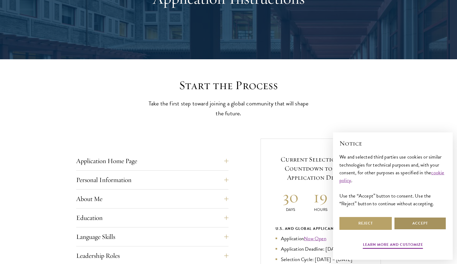
click at [413, 221] on button "Accept" at bounding box center [420, 223] width 52 height 13
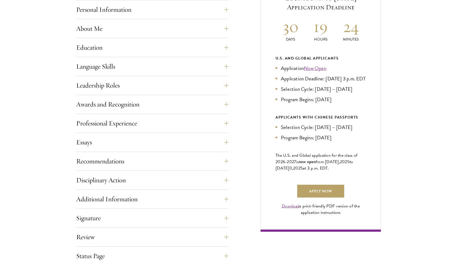
scroll to position [251, 0]
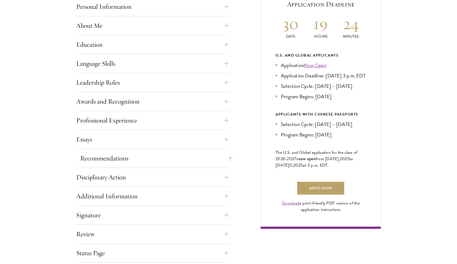
click at [173, 158] on button "Recommendations" at bounding box center [156, 158] width 152 height 13
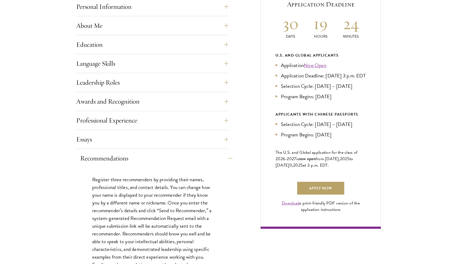
click at [180, 158] on button "Recommendations" at bounding box center [156, 158] width 152 height 13
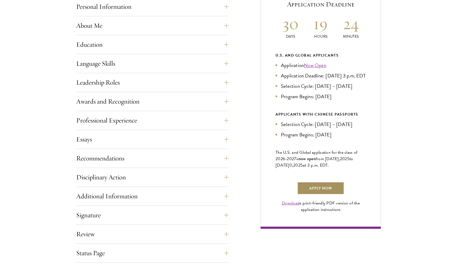
click at [319, 194] on link "Apply Now" at bounding box center [320, 188] width 47 height 13
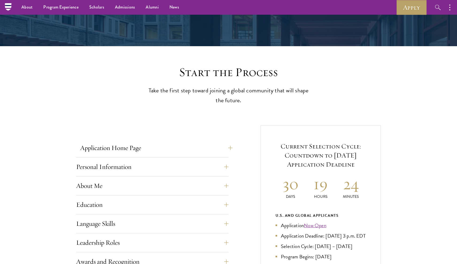
scroll to position [88, 0]
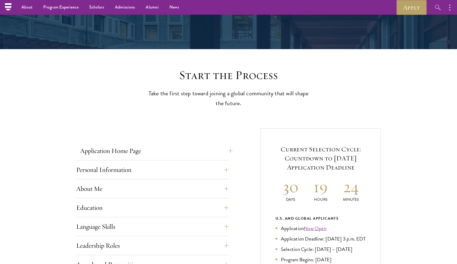
click at [186, 151] on button "Application Home Page" at bounding box center [156, 151] width 152 height 13
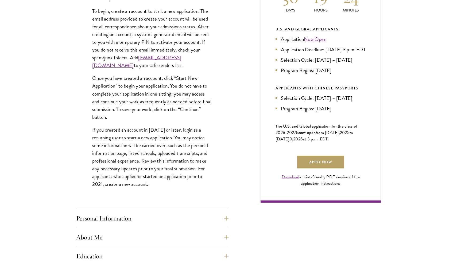
scroll to position [281, 0]
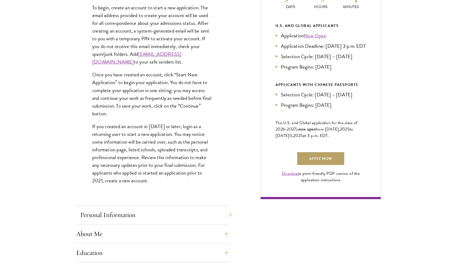
click at [152, 209] on button "Personal Information" at bounding box center [156, 215] width 152 height 13
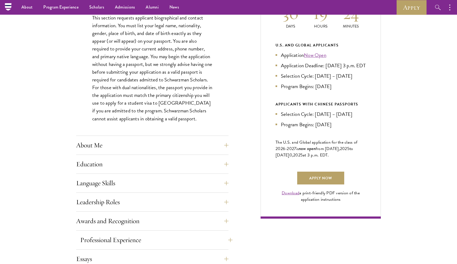
scroll to position [231, 0]
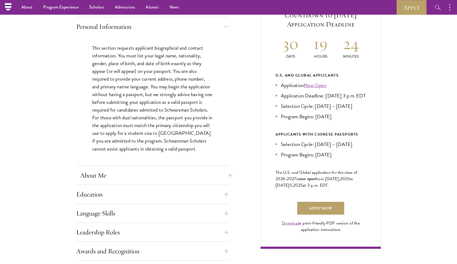
click at [148, 175] on button "About Me" at bounding box center [156, 175] width 152 height 13
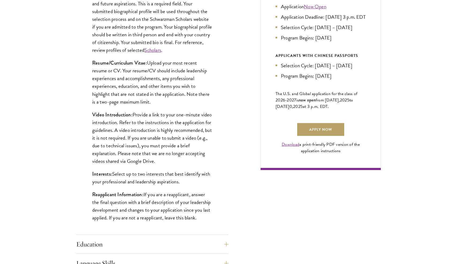
scroll to position [321, 0]
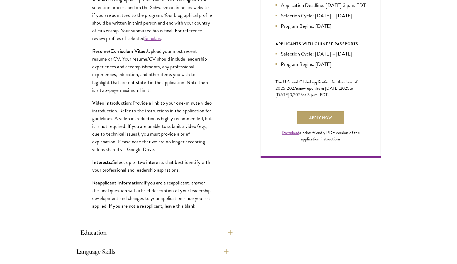
click at [141, 228] on button "Education" at bounding box center [156, 232] width 152 height 13
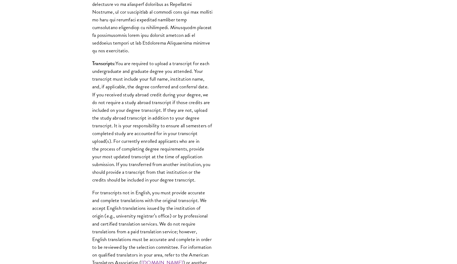
scroll to position [592, 0]
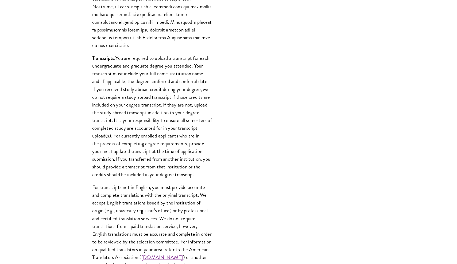
click at [147, 161] on p "Transcripts: You are required to upload a transcript for each undergraduate and…" at bounding box center [152, 116] width 120 height 124
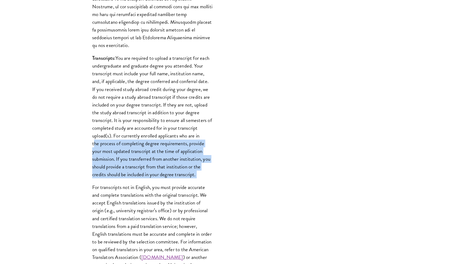
click at [147, 161] on p "Transcripts: You are required to upload a transcript for each undergraduate and…" at bounding box center [152, 116] width 120 height 124
click at [151, 152] on p "Transcripts: You are required to upload a transcript for each undergraduate and…" at bounding box center [152, 116] width 120 height 124
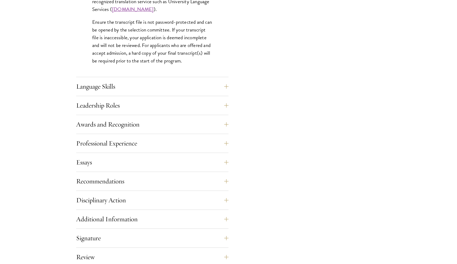
scroll to position [861, 0]
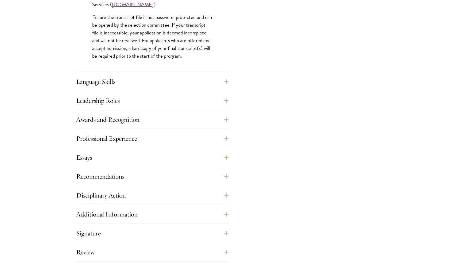
click at [146, 166] on div "Essays Each applicant is required to provide two essays and two short answer re…" at bounding box center [152, 159] width 152 height 16
click at [147, 158] on button "Essays" at bounding box center [156, 157] width 152 height 13
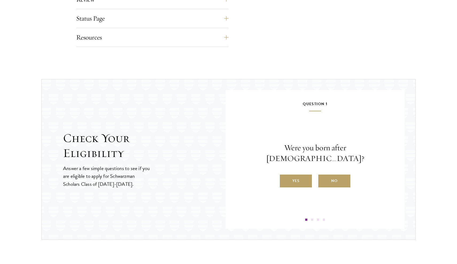
scroll to position [669, 0]
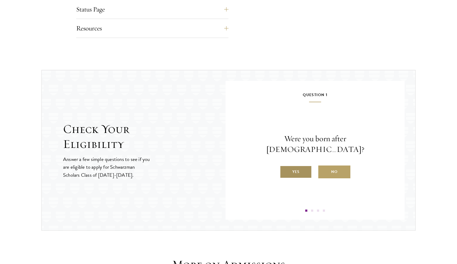
click at [292, 166] on label "Yes" at bounding box center [296, 172] width 32 height 13
click at [285, 166] on input "Yes" at bounding box center [282, 168] width 5 height 5
click at [296, 170] on label "Yes" at bounding box center [296, 172] width 32 height 13
click at [285, 170] on input "Yes" at bounding box center [282, 168] width 5 height 5
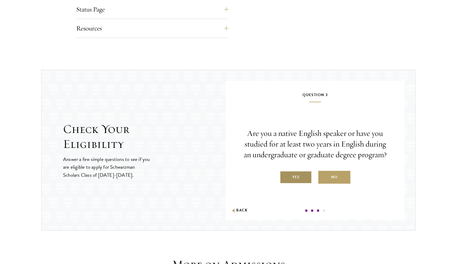
click at [298, 175] on label "Yes" at bounding box center [296, 177] width 32 height 13
click at [285, 175] on input "Yes" at bounding box center [282, 174] width 5 height 5
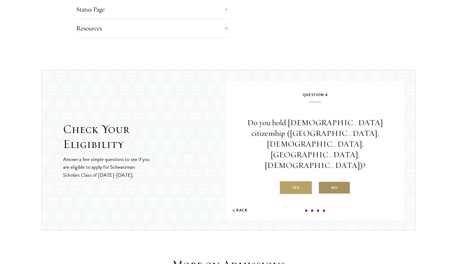
click at [329, 181] on label "No" at bounding box center [334, 187] width 32 height 13
click at [323, 182] on input "No" at bounding box center [320, 184] width 5 height 5
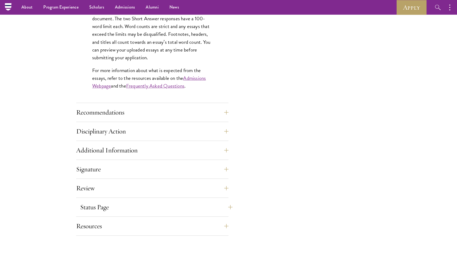
scroll to position [464, 0]
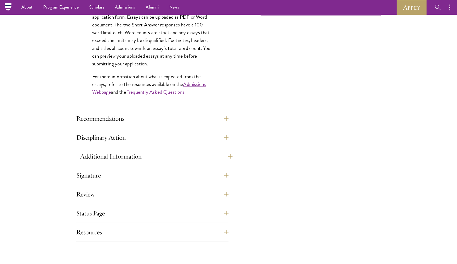
click at [179, 153] on button "Additional Information" at bounding box center [156, 156] width 152 height 13
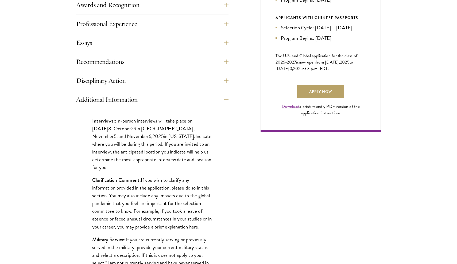
scroll to position [348, 0]
click at [165, 94] on button "Additional Information" at bounding box center [156, 99] width 152 height 13
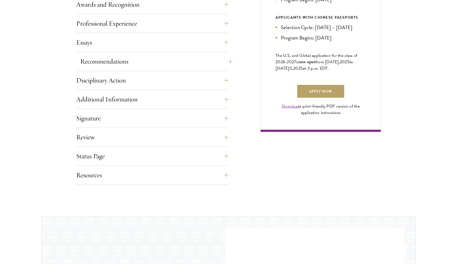
click at [172, 65] on button "Recommendations" at bounding box center [156, 61] width 152 height 13
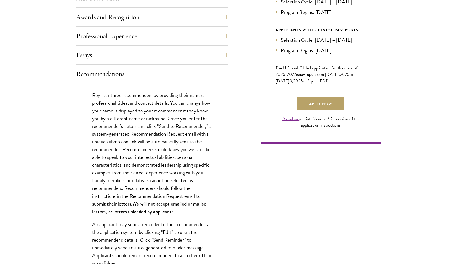
scroll to position [336, 0]
click at [313, 108] on link "Apply Now" at bounding box center [320, 103] width 47 height 13
